Goal: Task Accomplishment & Management: Manage account settings

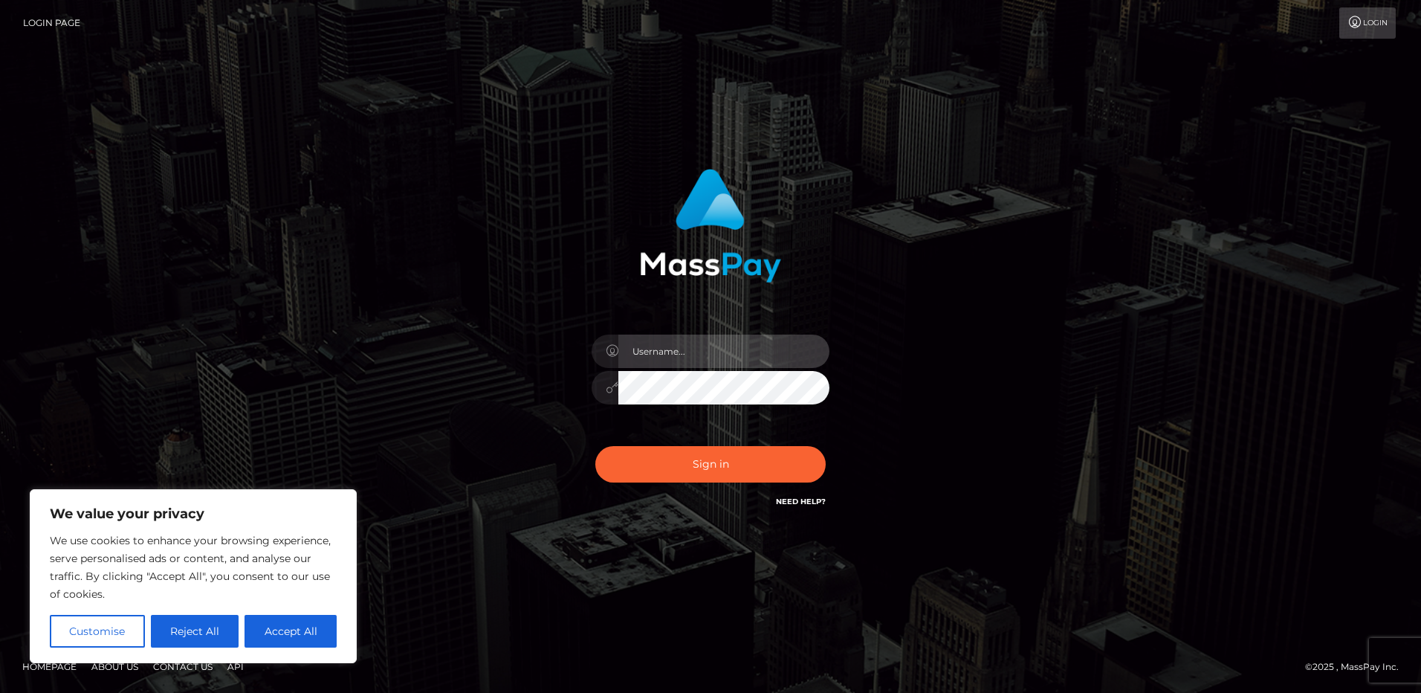
click at [636, 352] on input "text" at bounding box center [723, 351] width 211 height 33
type input "[EMAIL_ADDRESS][DOMAIN_NAME]"
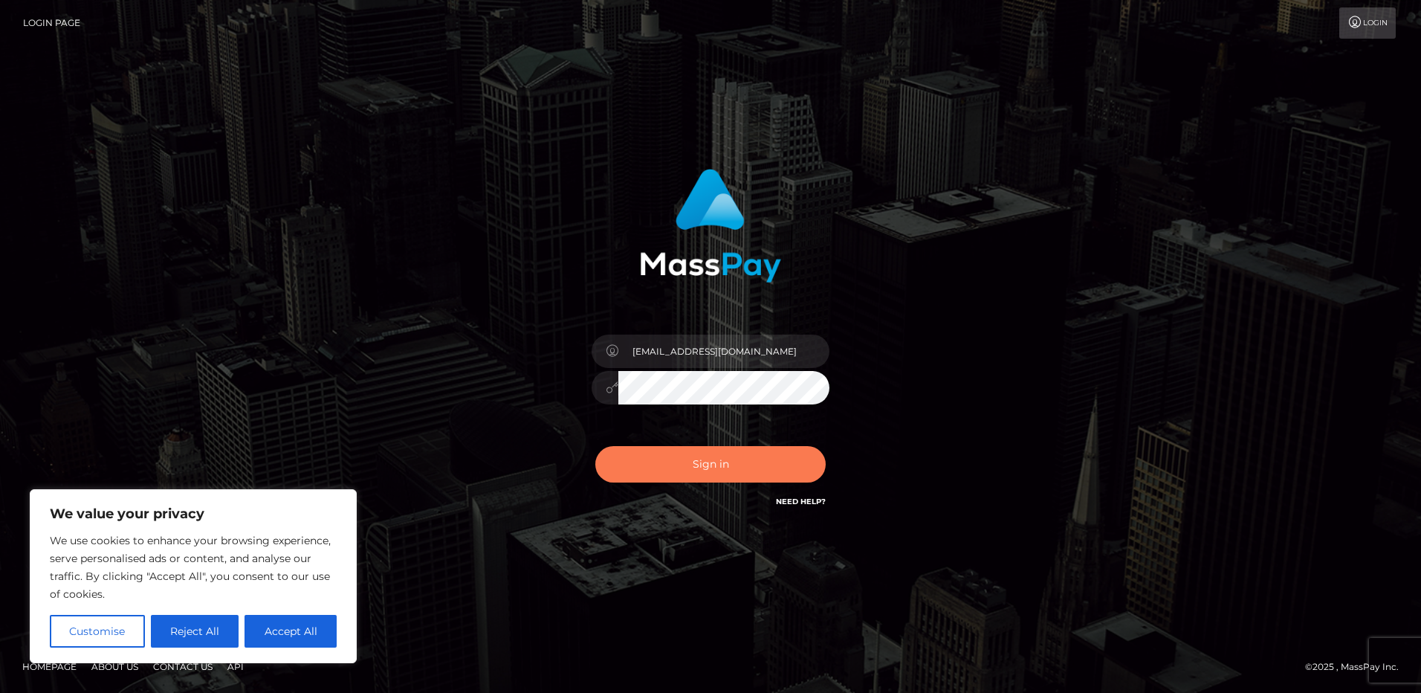
click at [673, 465] on button "Sign in" at bounding box center [710, 464] width 230 height 36
click at [286, 635] on button "Accept All" at bounding box center [291, 631] width 92 height 33
checkbox input "true"
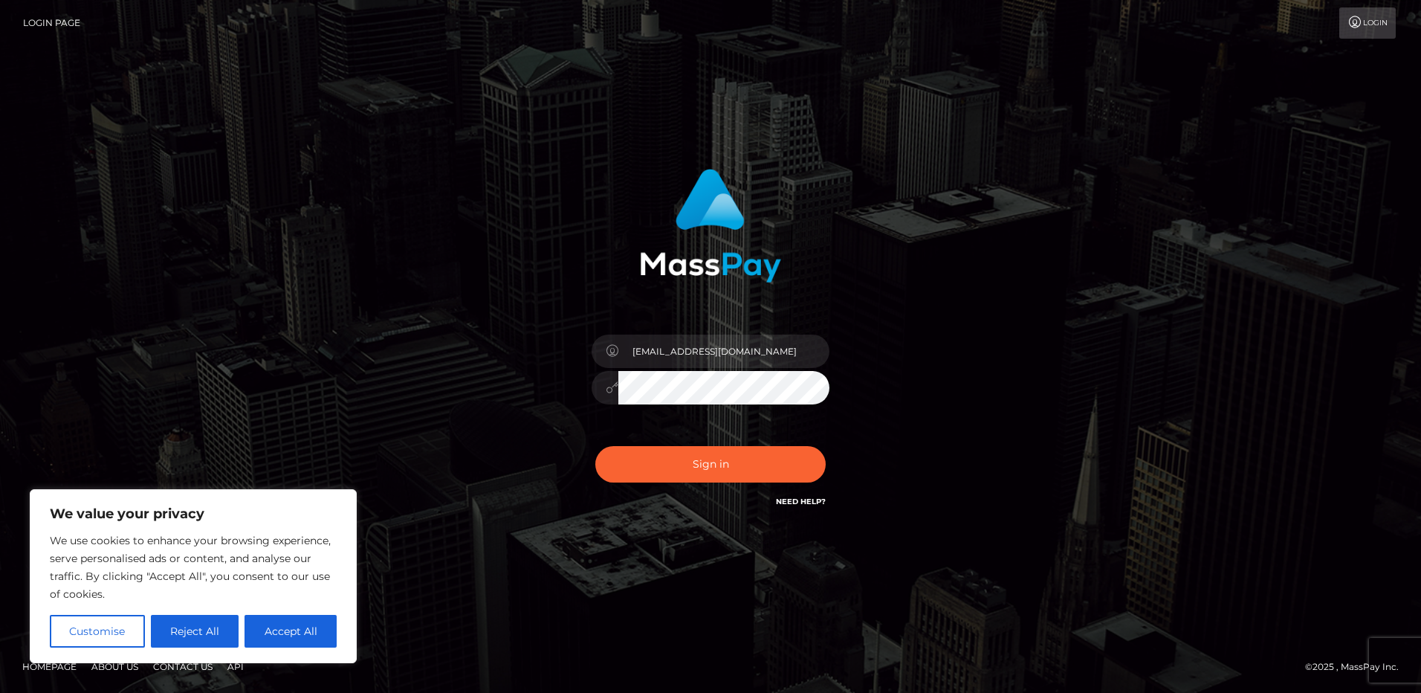
checkbox input "true"
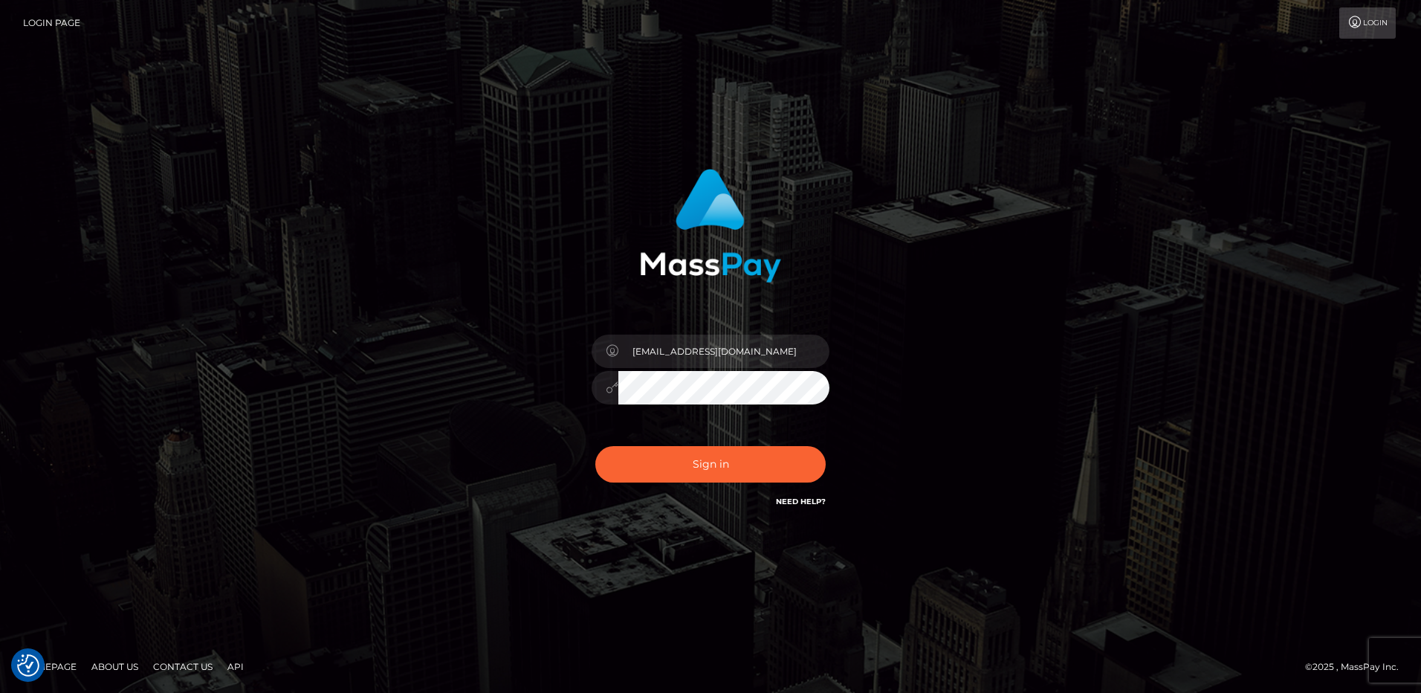
click at [595, 446] on button "Sign in" at bounding box center [710, 464] width 230 height 36
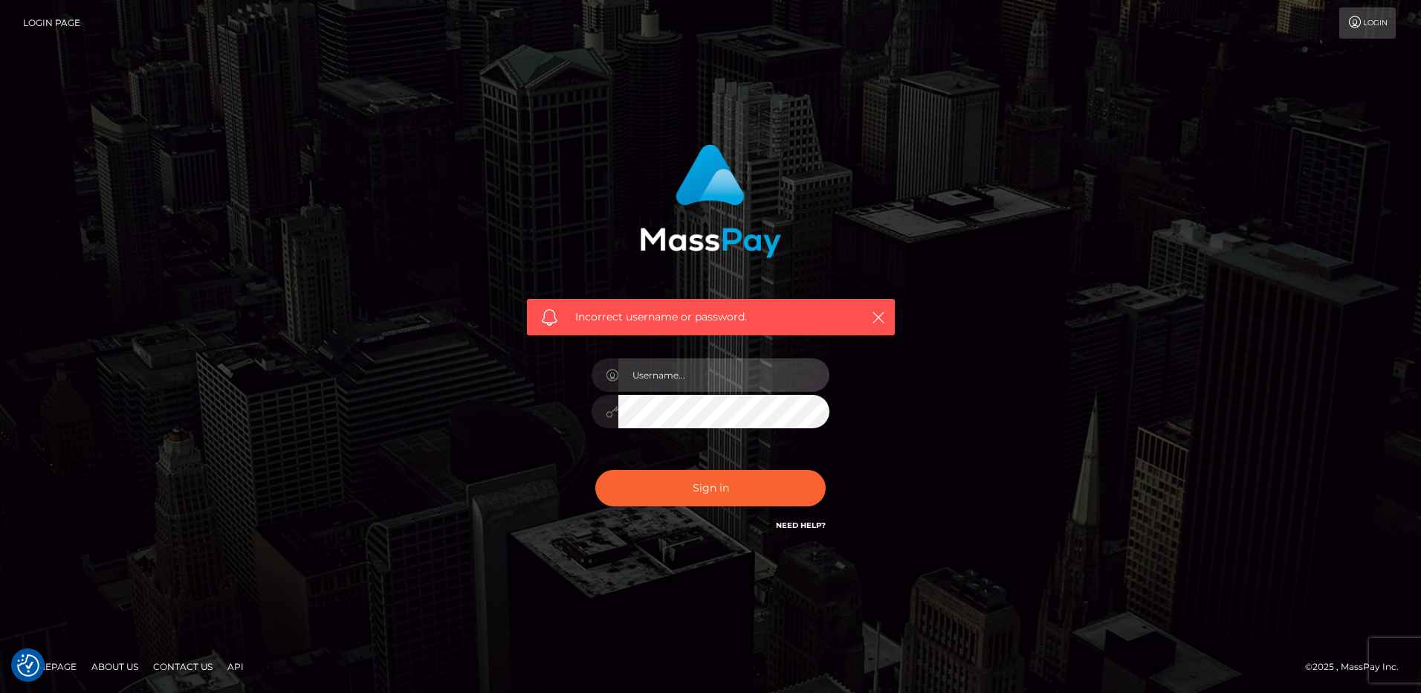
click at [733, 384] on input "text" at bounding box center [723, 374] width 211 height 33
type input "[EMAIL_ADDRESS][DOMAIN_NAME]"
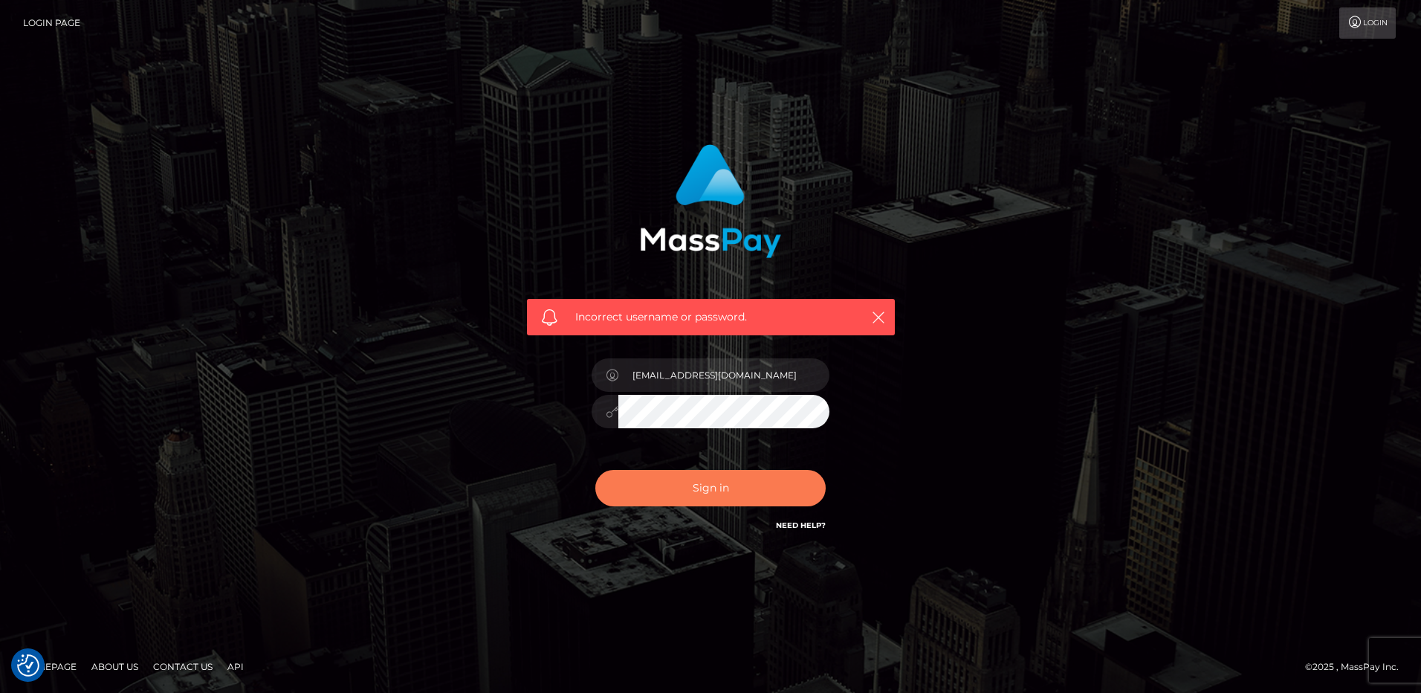
click at [699, 475] on button "Sign in" at bounding box center [710, 488] width 230 height 36
click at [872, 321] on icon "button" at bounding box center [878, 317] width 15 height 15
click at [879, 320] on icon "button" at bounding box center [878, 317] width 15 height 15
click at [671, 497] on button "Sign in" at bounding box center [710, 488] width 230 height 36
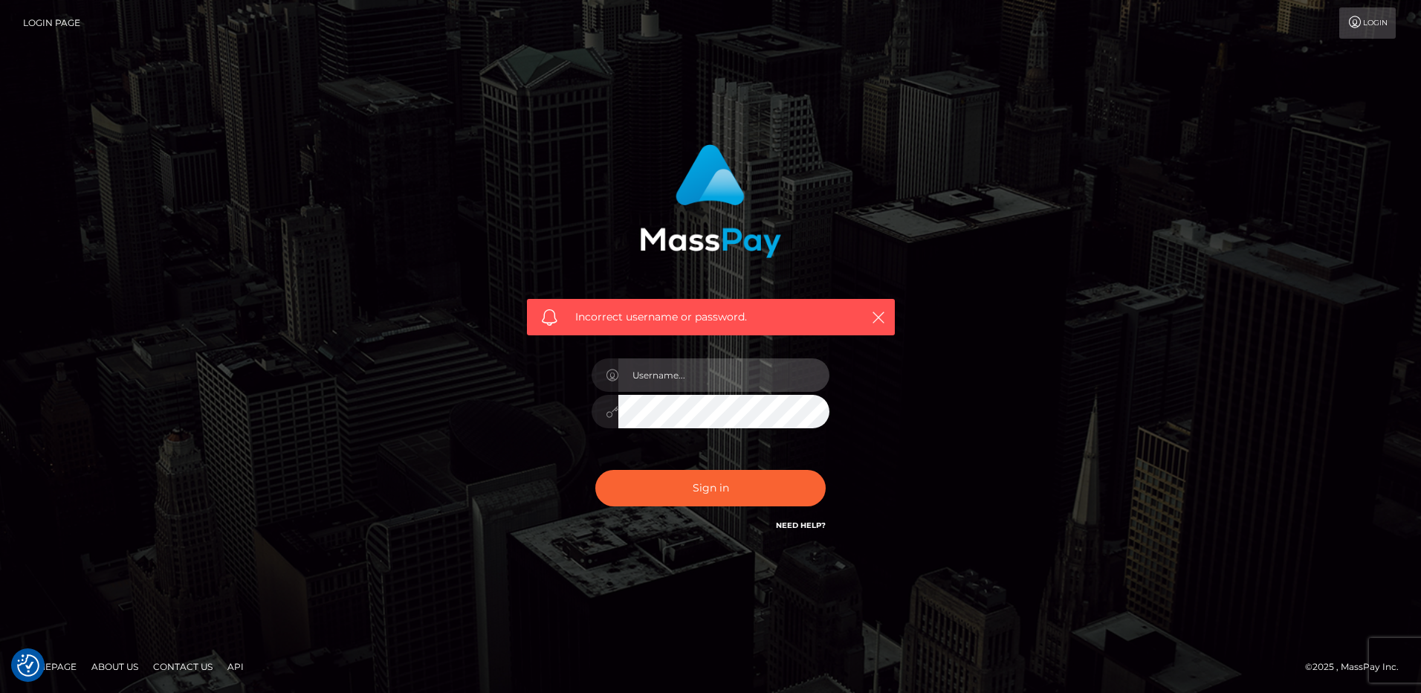
click at [683, 390] on input "text" at bounding box center [723, 374] width 211 height 33
type input "[EMAIL_ADDRESS][DOMAIN_NAME]"
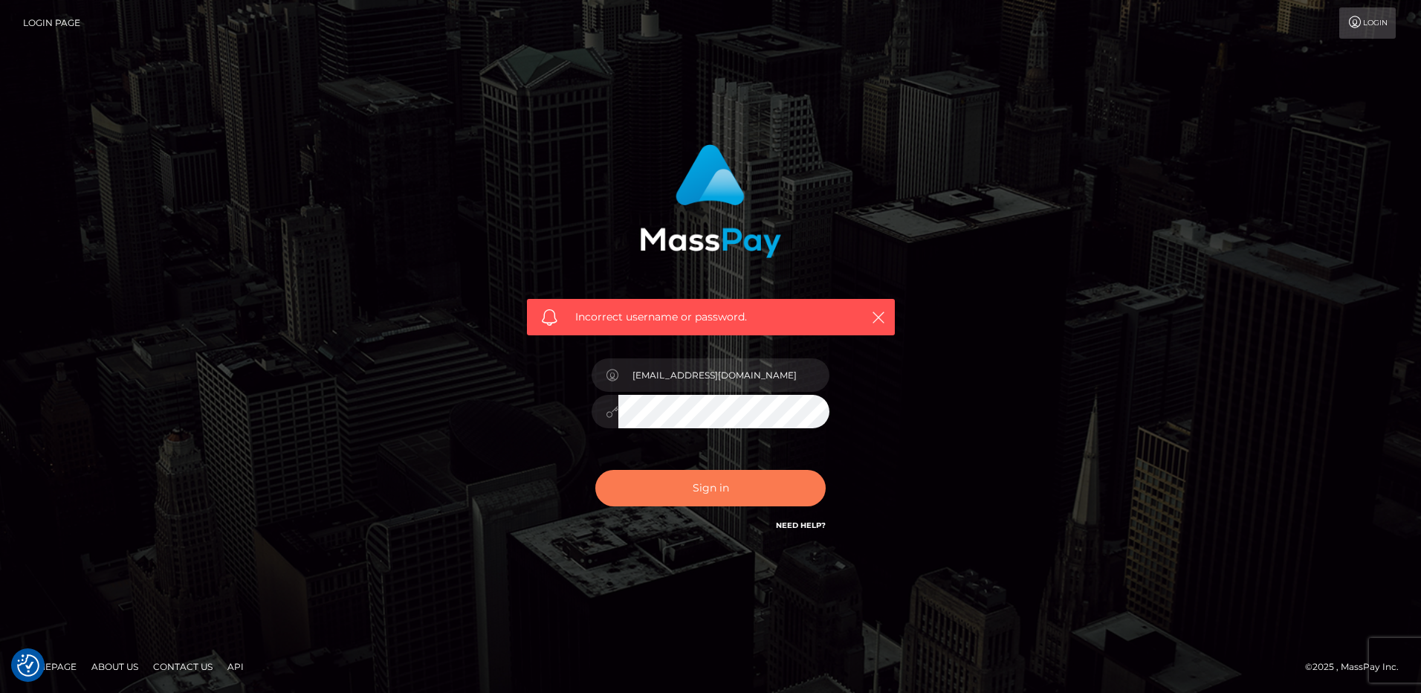
click at [740, 475] on button "Sign in" at bounding box center [710, 488] width 230 height 36
